Goal: Find specific page/section: Find specific page/section

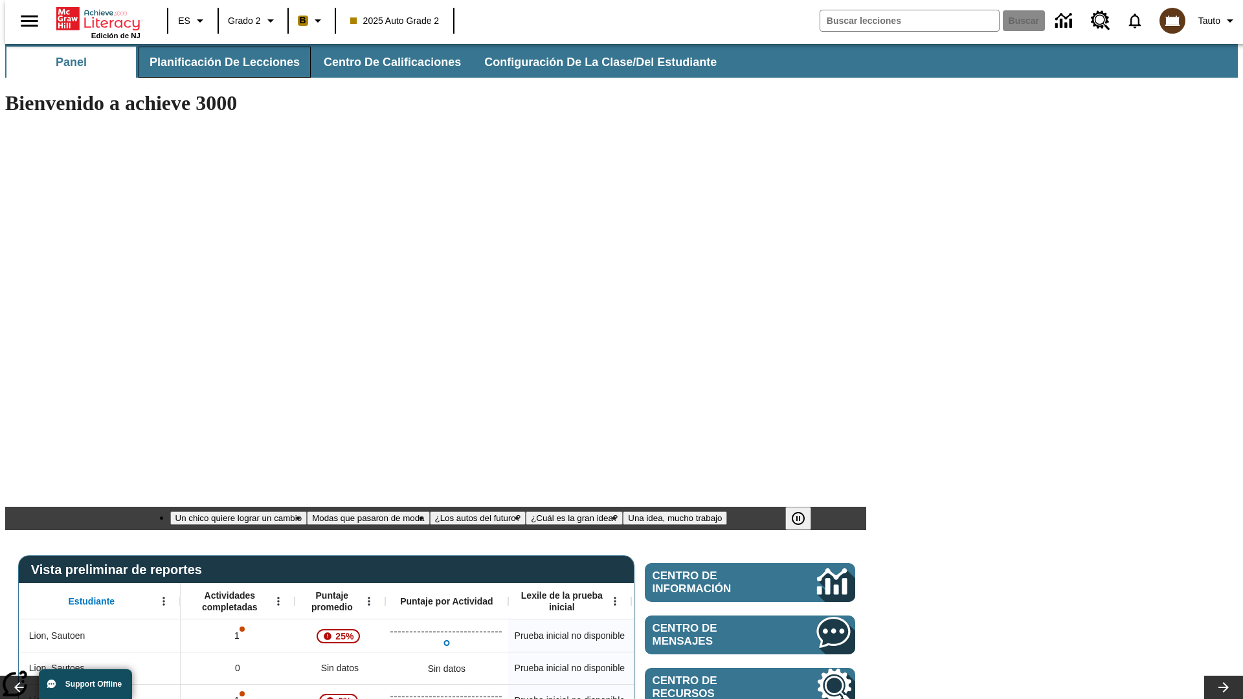
click at [217, 62] on span "Planificación de lecciones" at bounding box center [224, 62] width 150 height 15
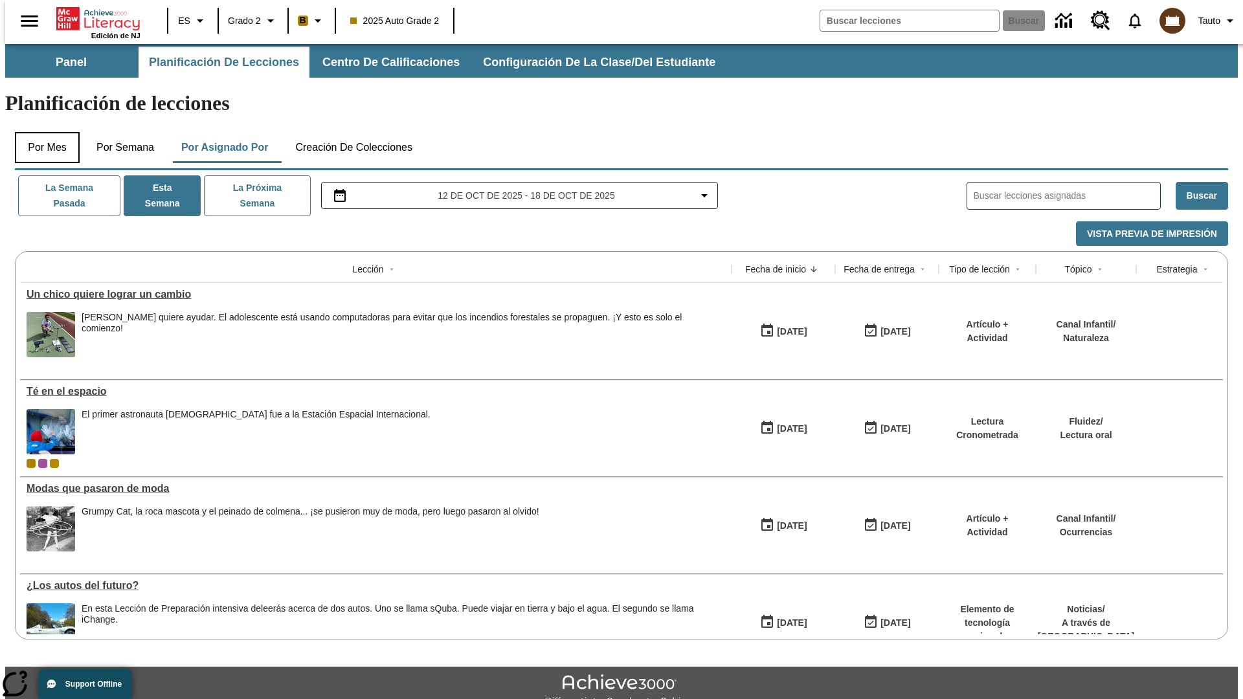
click at [42, 132] on button "Por mes" at bounding box center [47, 147] width 65 height 31
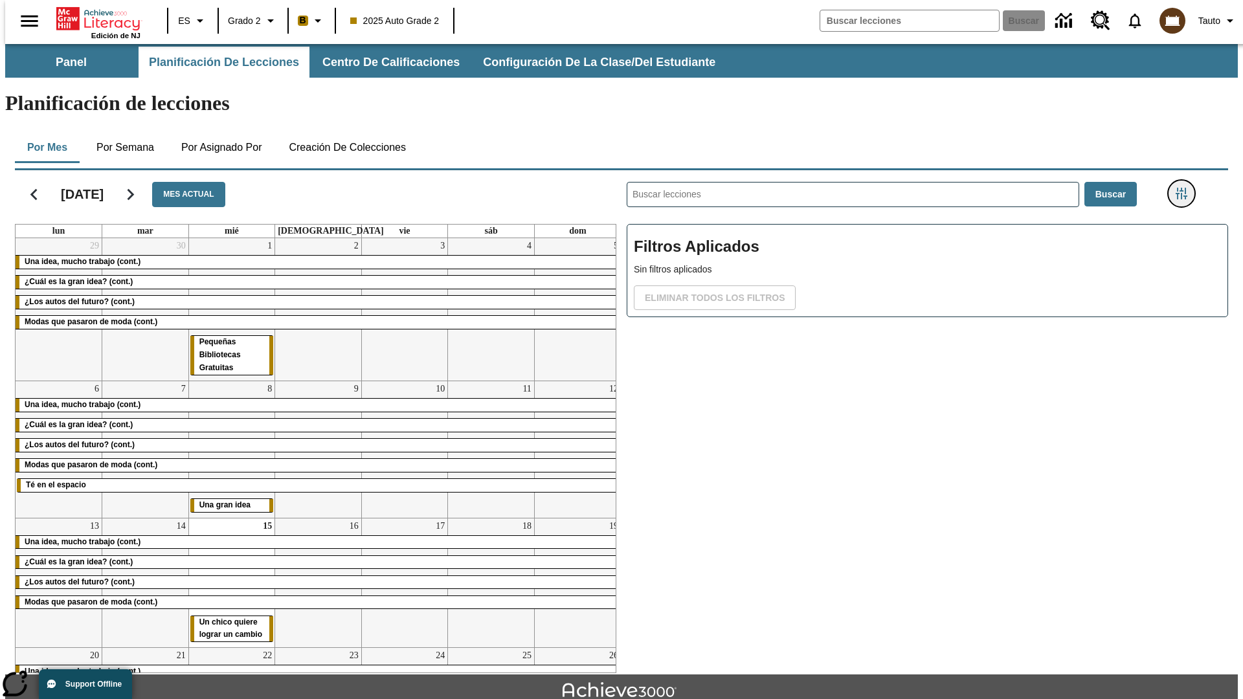
click at [1185, 188] on icon "Menú lateral de filtros" at bounding box center [1181, 194] width 12 height 12
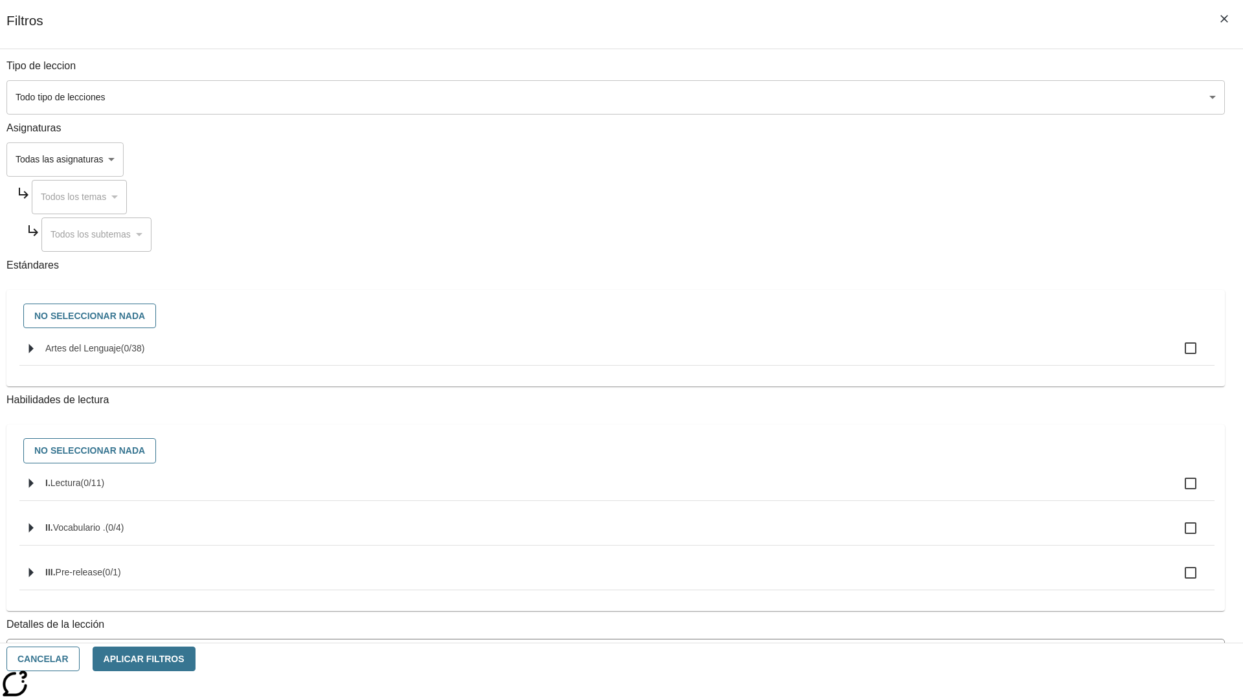
click at [932, 97] on body "[MEDICAL_DATA] al contenido principal Edición de NJ ES Grado 2 B 2025 Auto Grad…" at bounding box center [621, 401] width 1232 height 714
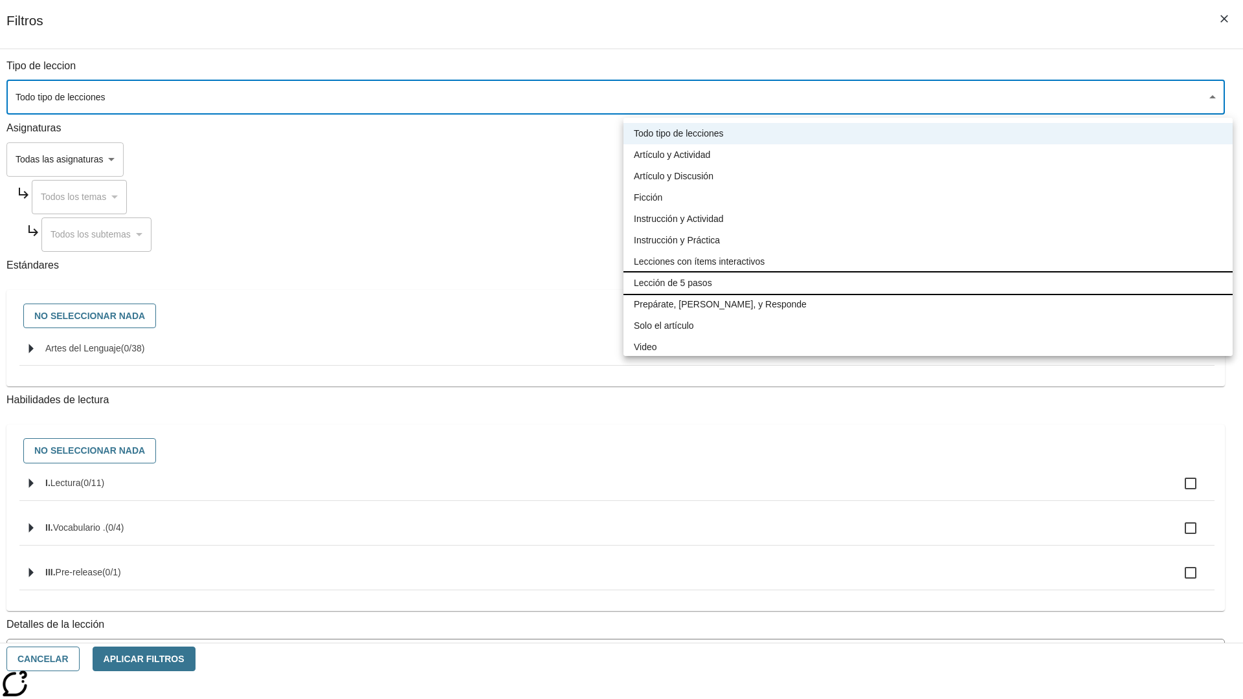
click at [927, 283] on li "Lección de 5 pasos" at bounding box center [927, 282] width 609 height 21
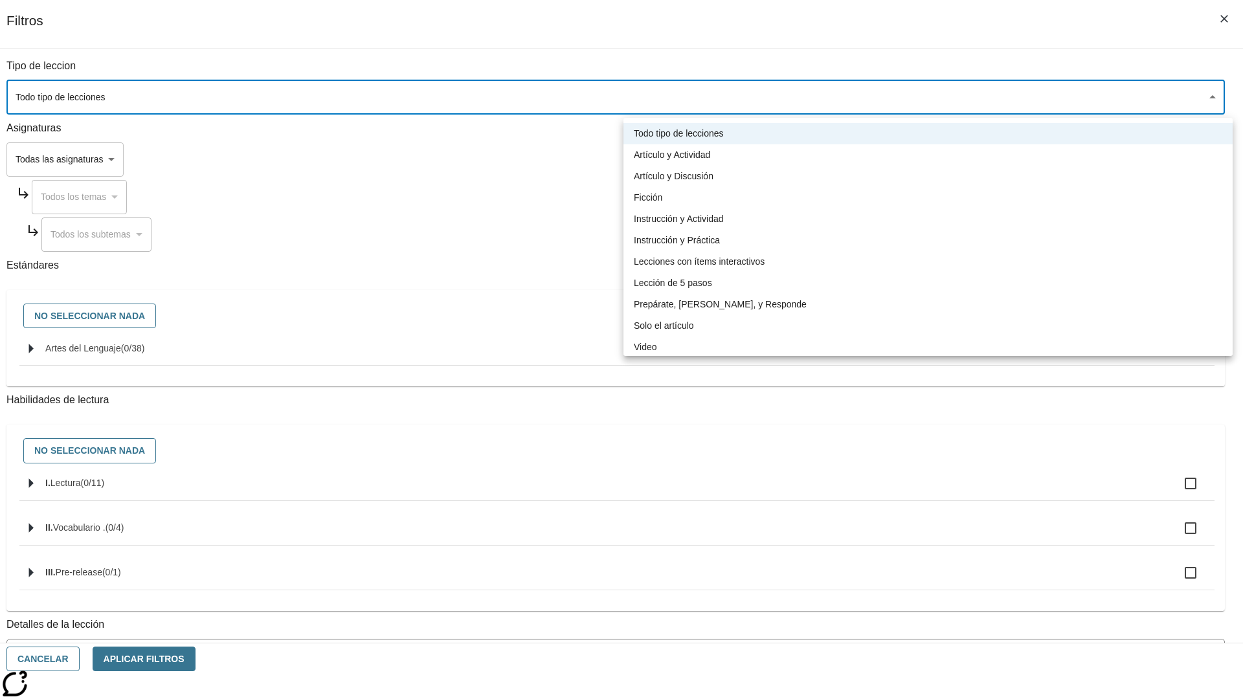
type input "1"
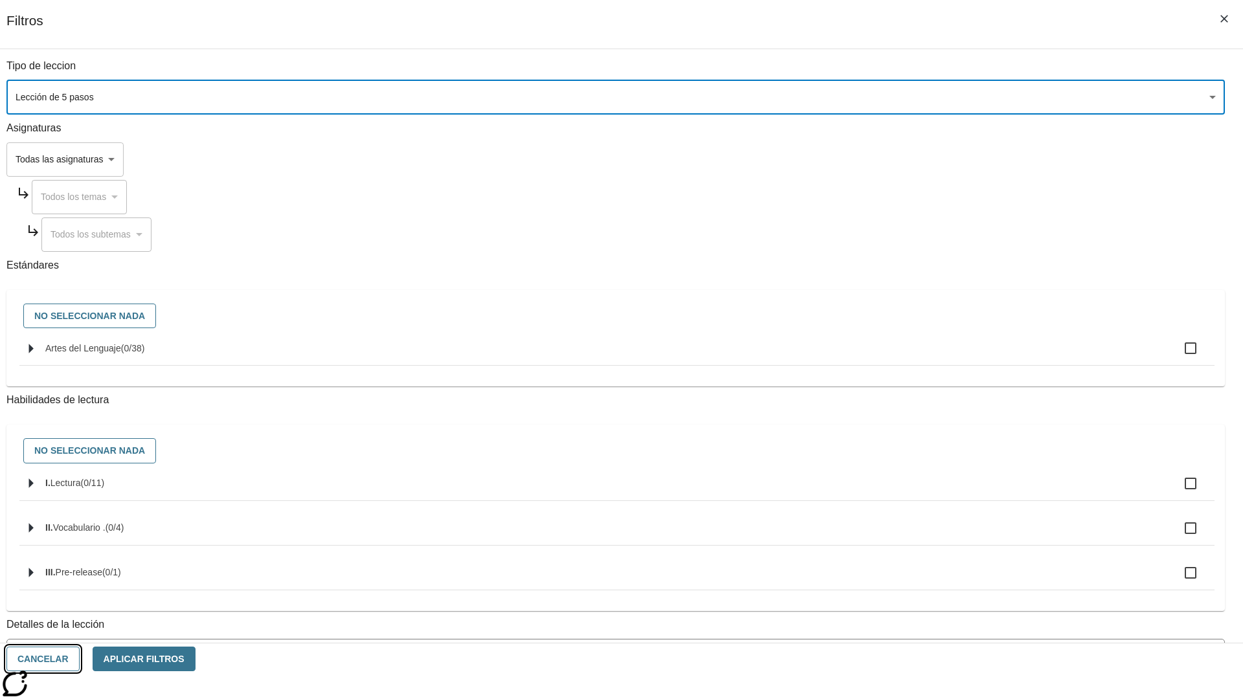
click at [80, 659] on button "Cancelar" at bounding box center [42, 659] width 73 height 25
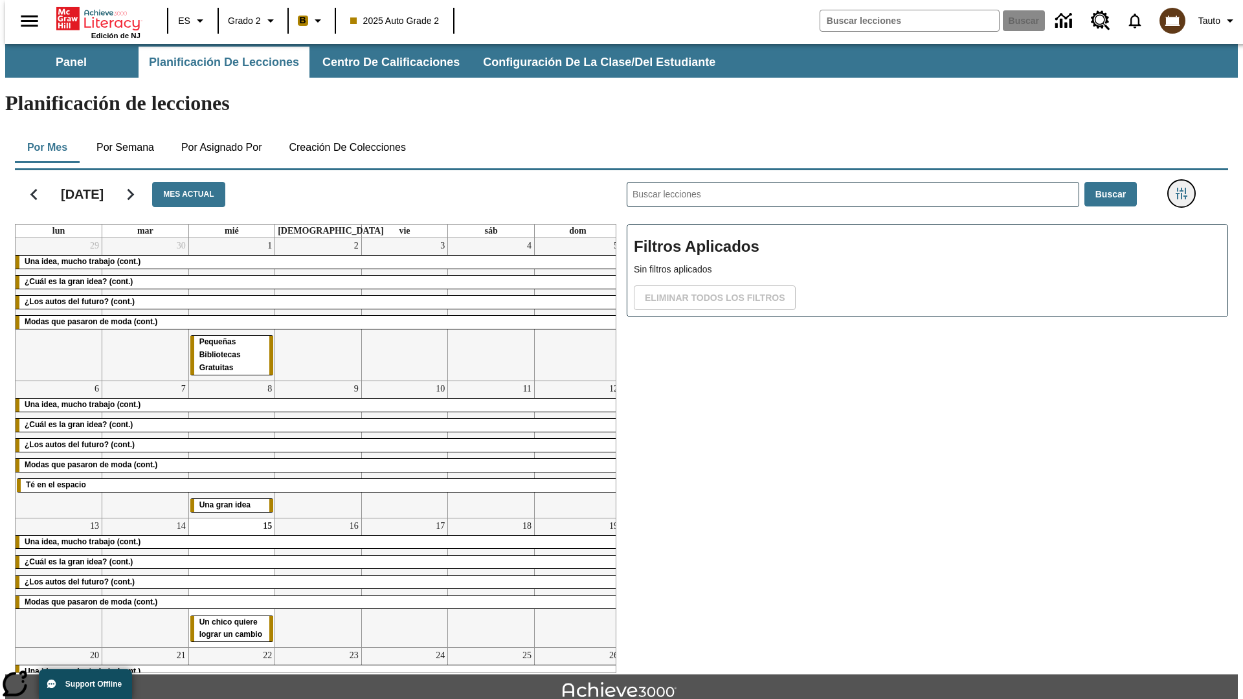
click at [1185, 188] on icon "Menú lateral de filtros" at bounding box center [1181, 194] width 12 height 12
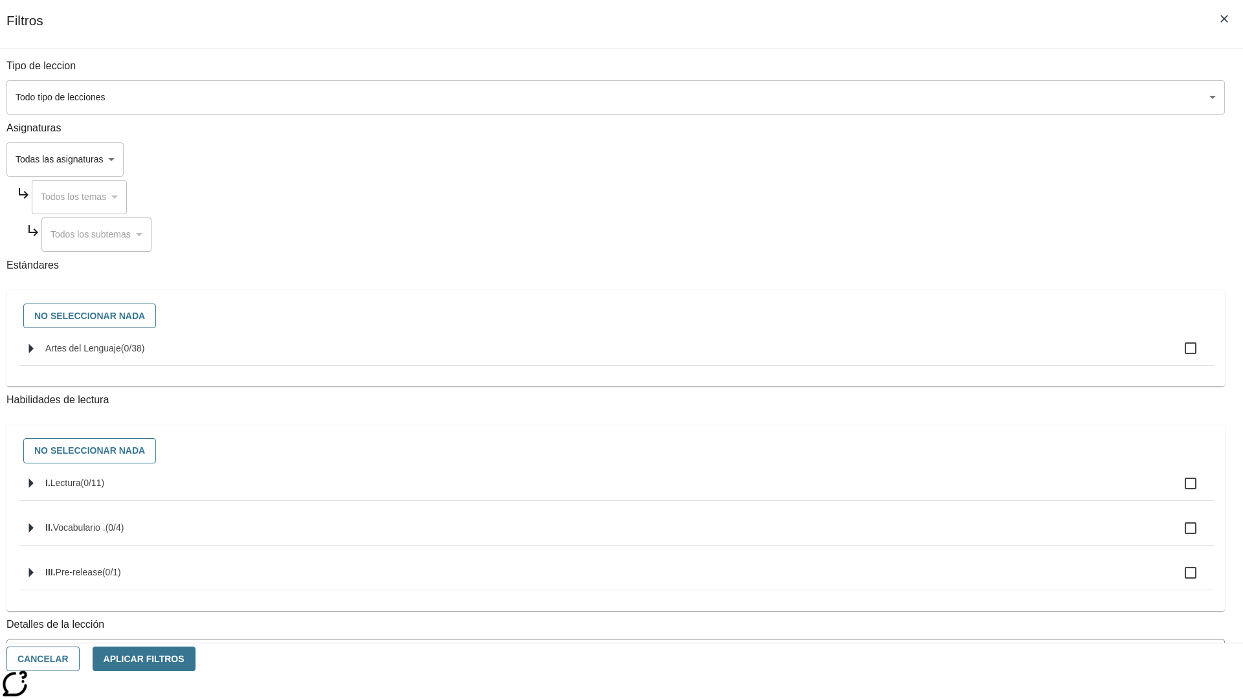
click at [932, 97] on body "[MEDICAL_DATA] al contenido principal Edición de NJ ES Grado 2 B 2025 Auto Grad…" at bounding box center [621, 401] width 1232 height 714
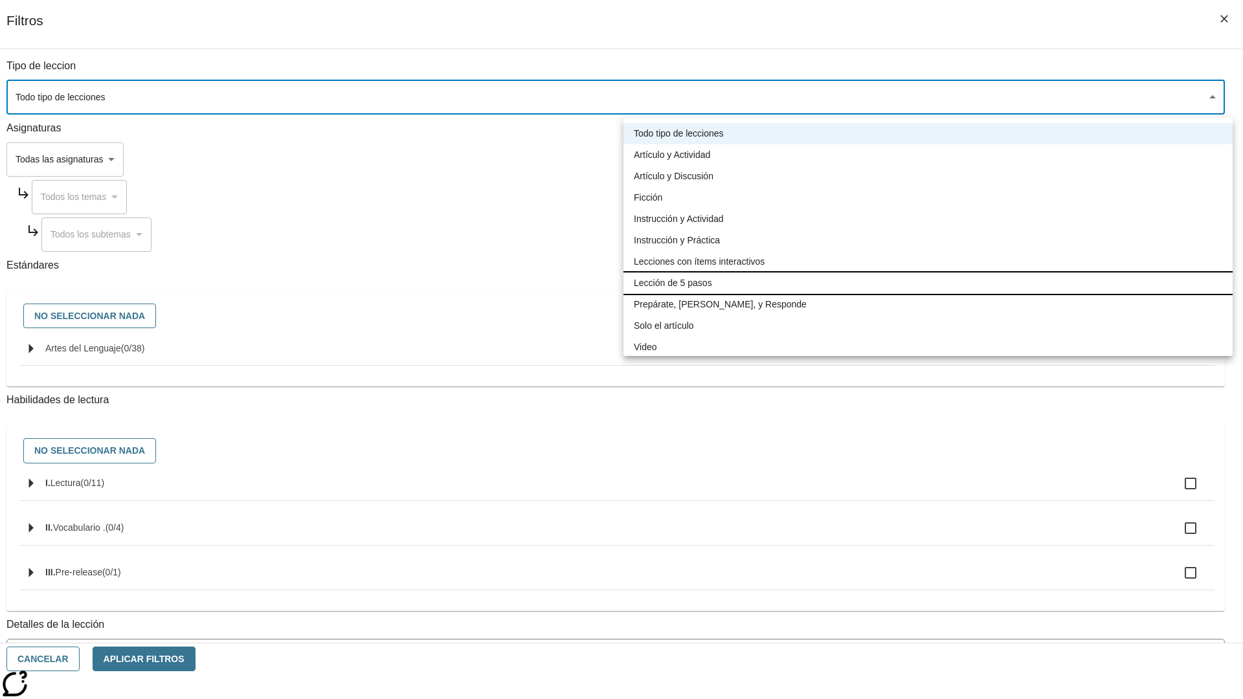
click at [927, 283] on li "Lección de 5 pasos" at bounding box center [927, 282] width 609 height 21
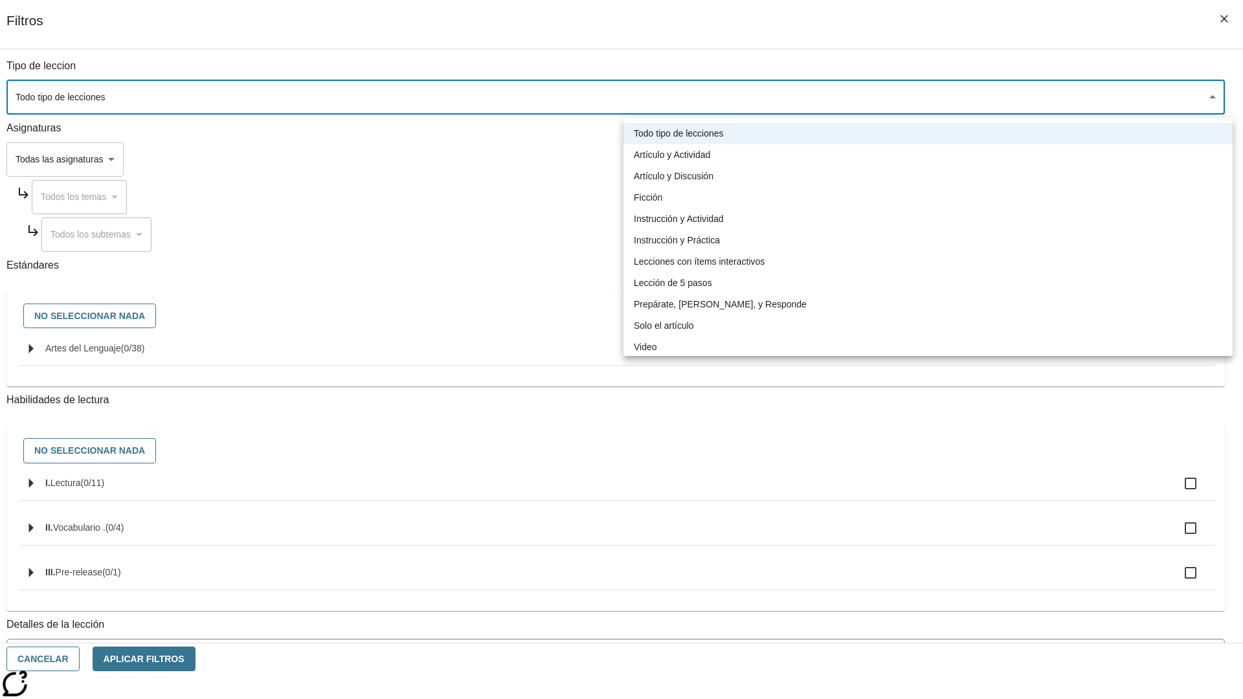
type input "1"
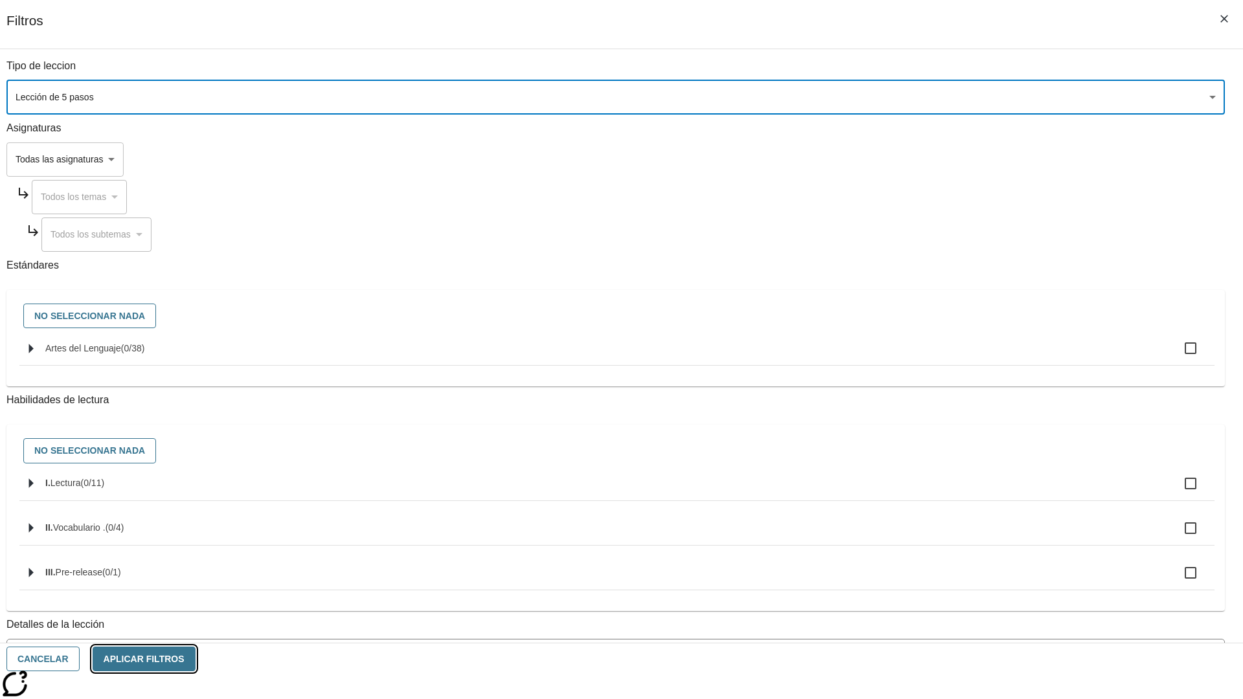
click at [195, 659] on button "Aplicar Filtros" at bounding box center [144, 659] width 103 height 25
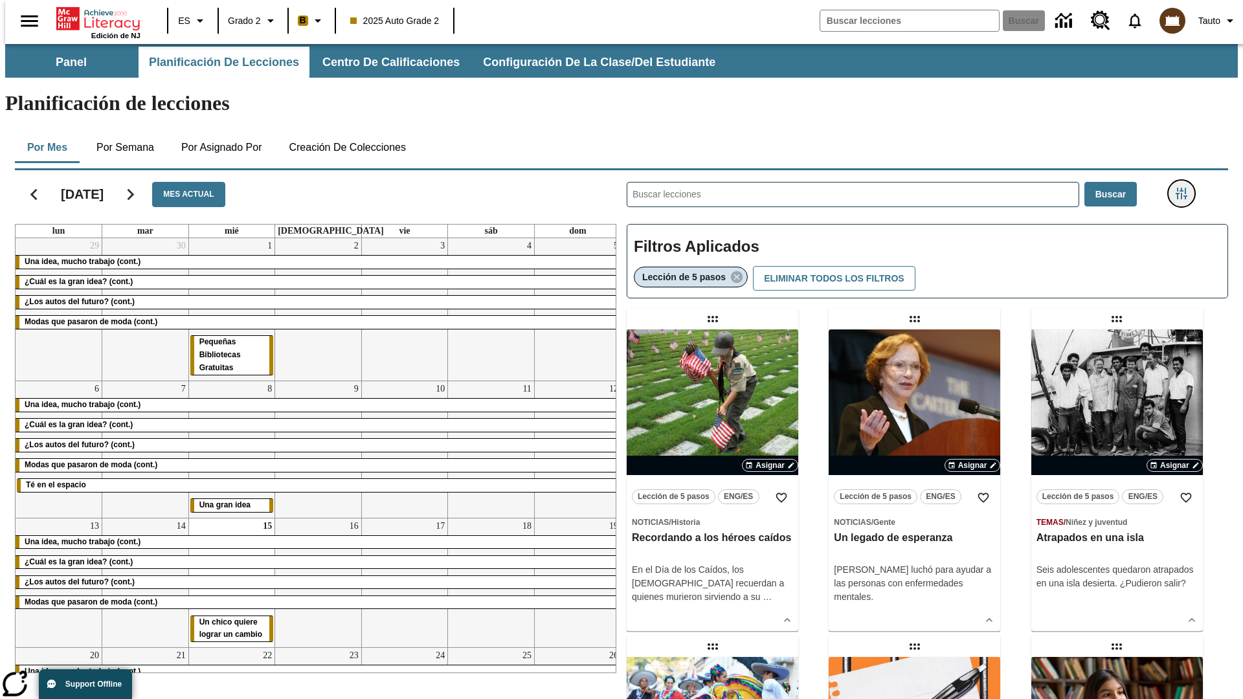
click at [1185, 188] on icon "Menú lateral de filtros" at bounding box center [1181, 194] width 12 height 12
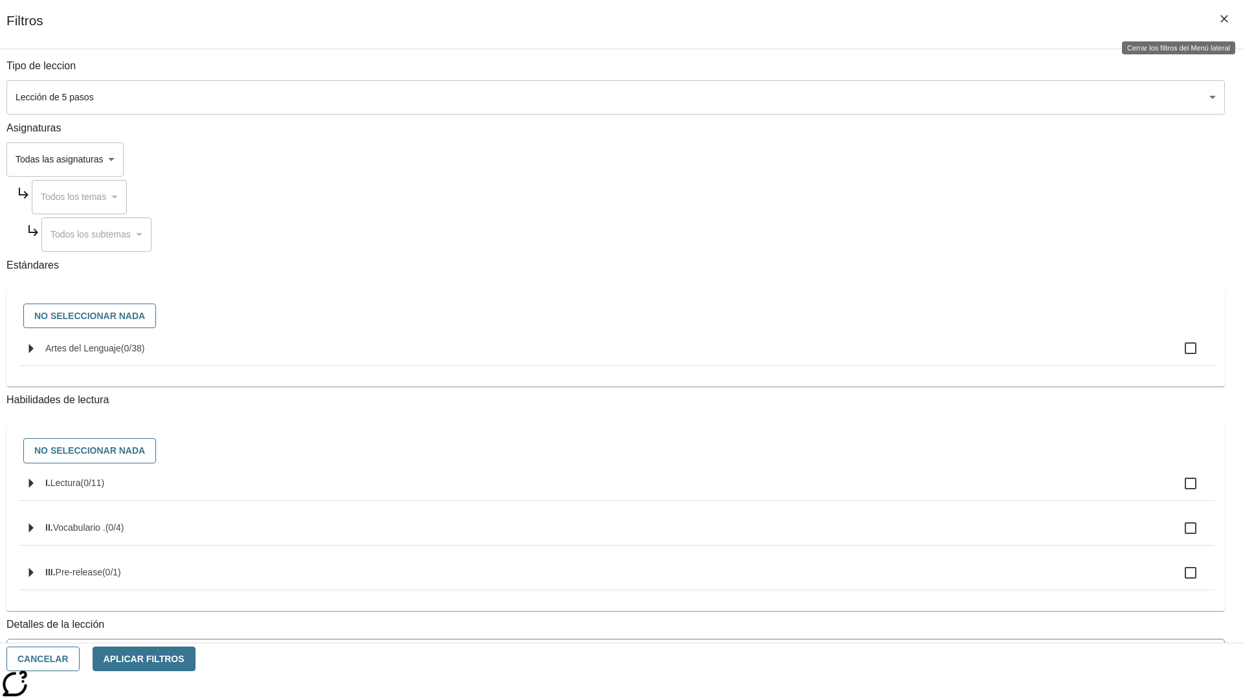
click at [1224, 19] on icon "Cerrar los filtros del Menú lateral" at bounding box center [1224, 19] width 8 height 8
click at [1185, 188] on icon "Menú lateral de filtros" at bounding box center [1181, 194] width 12 height 12
click at [1224, 19] on icon "Cerrar los filtros del Menú lateral" at bounding box center [1224, 19] width 8 height 8
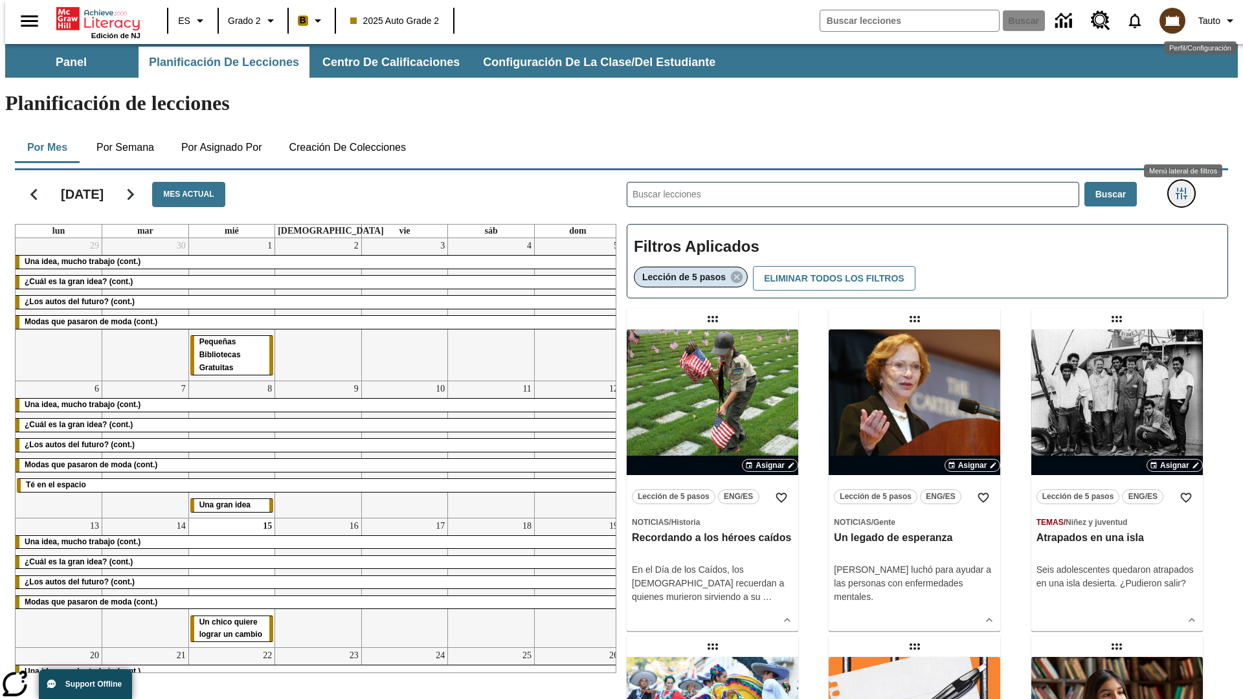
click at [1185, 188] on icon "Menú lateral de filtros" at bounding box center [1181, 194] width 12 height 12
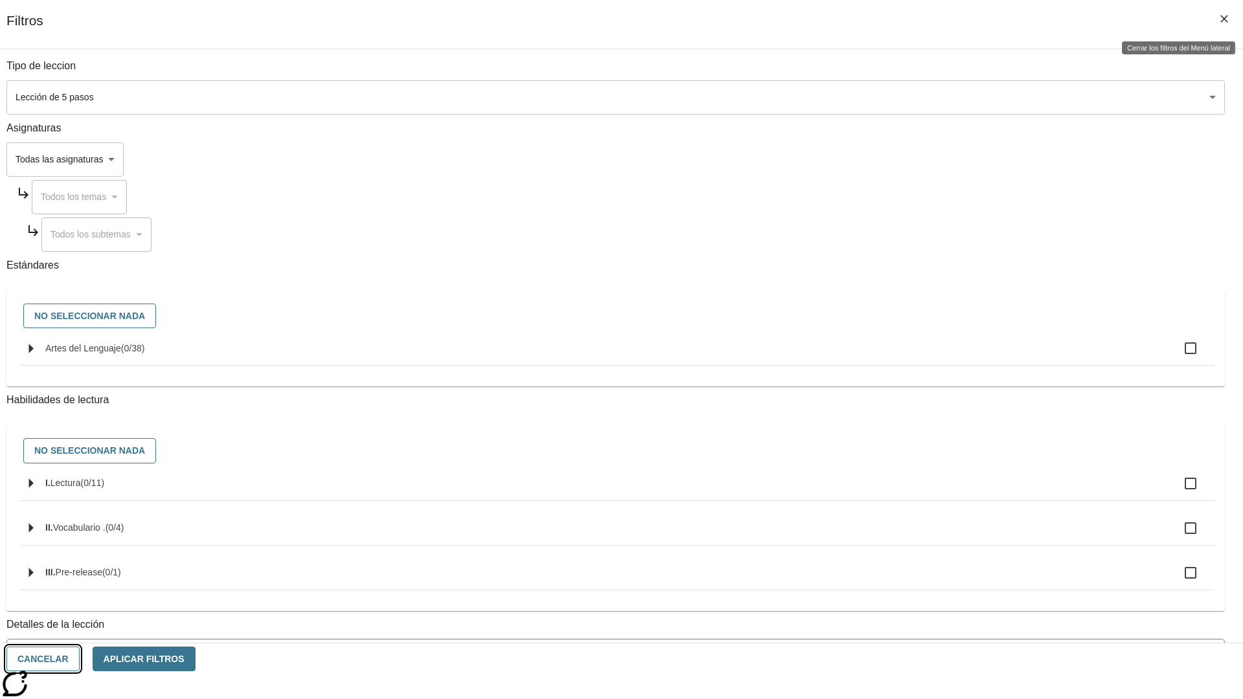
click at [80, 659] on button "Cancelar" at bounding box center [42, 659] width 73 height 25
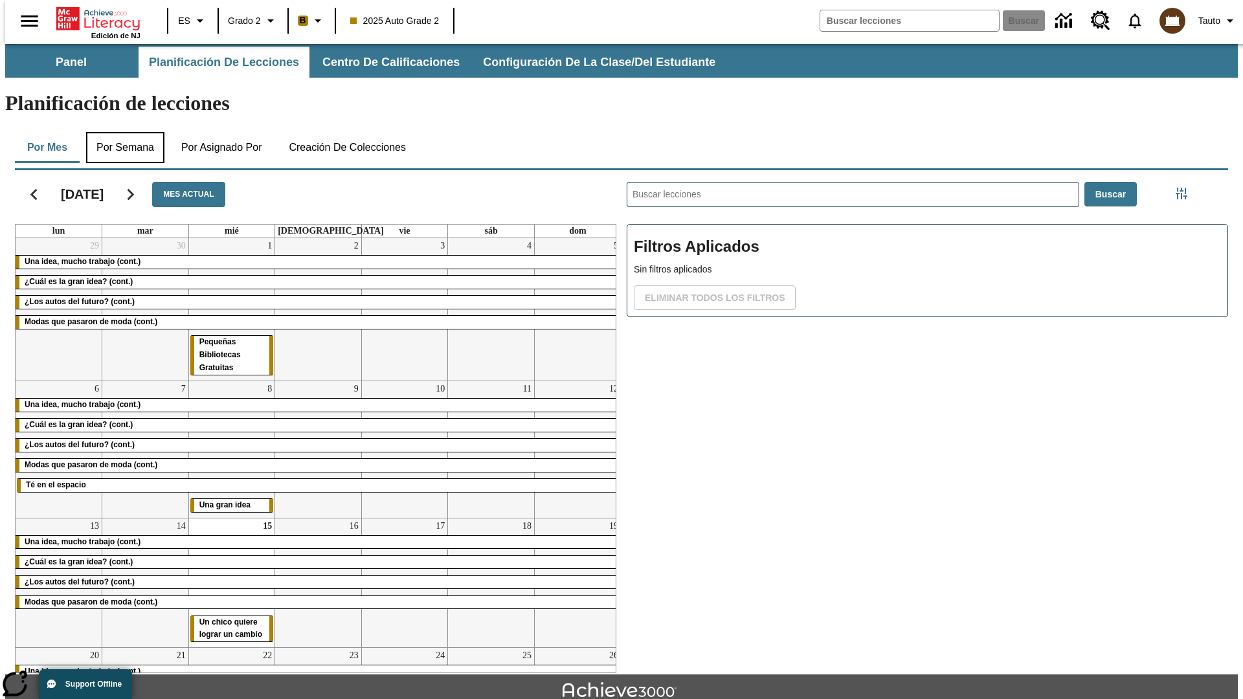
click at [121, 132] on button "Por semana" at bounding box center [125, 147] width 78 height 31
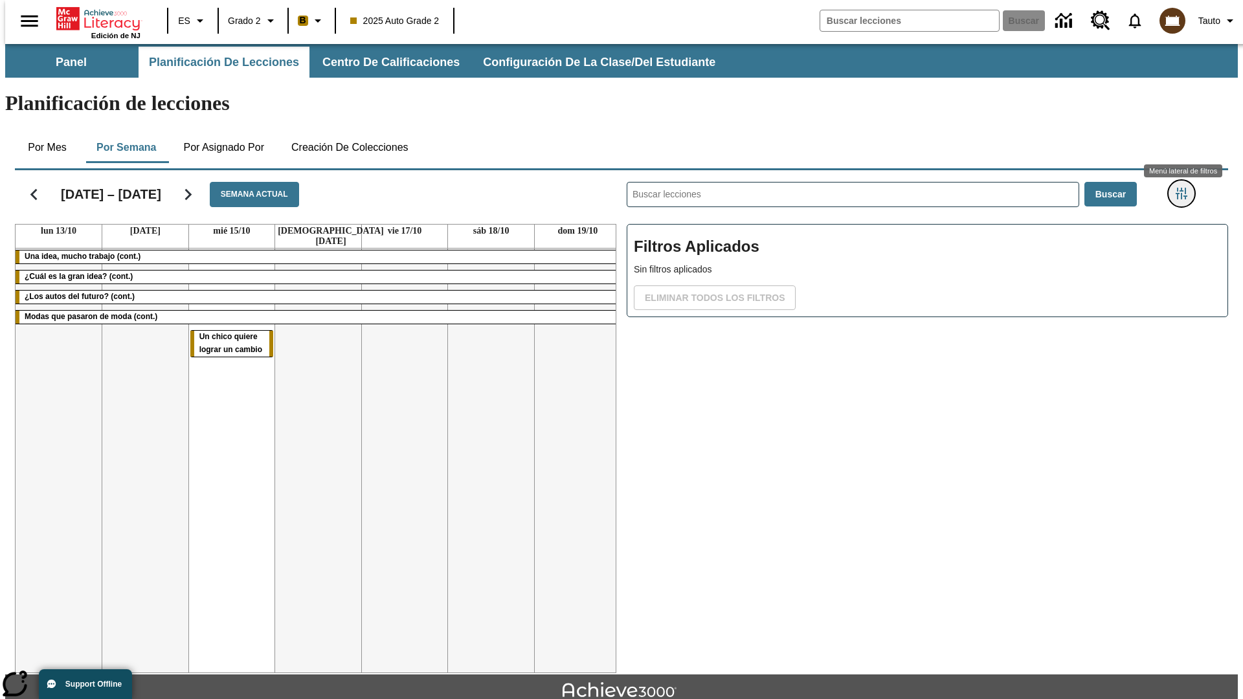
click at [1185, 188] on icon "Menú lateral de filtros" at bounding box center [1181, 194] width 12 height 12
